Goal: Navigation & Orientation: Understand site structure

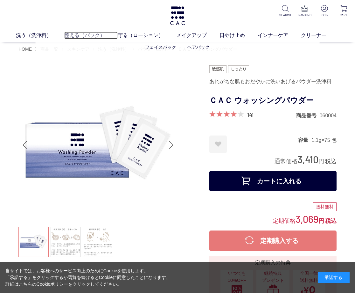
click at [80, 37] on link "整える（パック）" at bounding box center [91, 36] width 54 height 8
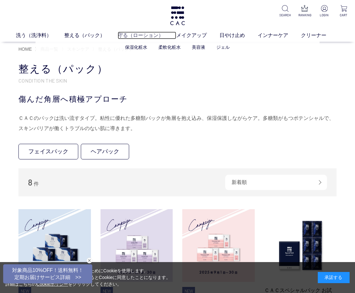
click at [142, 39] on link "守る（ローション）" at bounding box center [147, 36] width 59 height 8
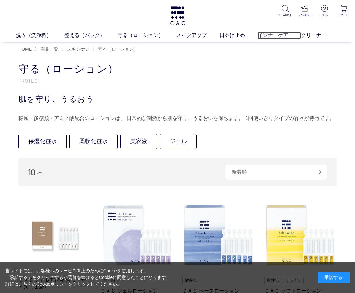
click at [278, 32] on link "インナーケア" at bounding box center [279, 36] width 43 height 8
